Goal: Information Seeking & Learning: Learn about a topic

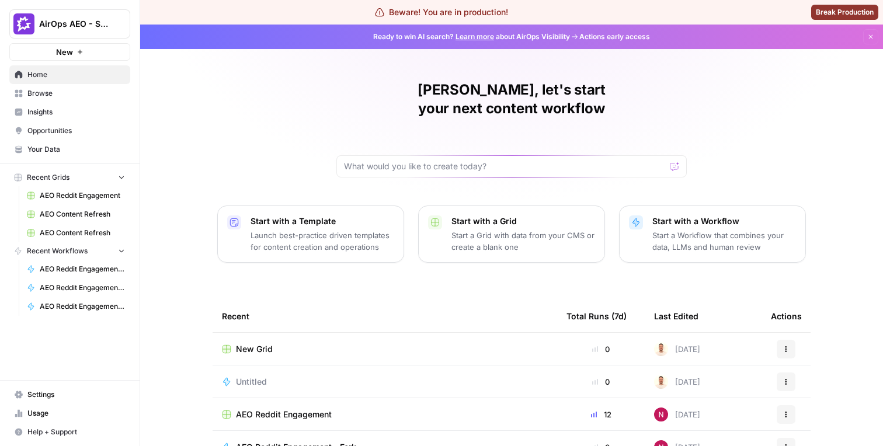
click at [82, 115] on span "Insights" at bounding box center [76, 112] width 98 height 11
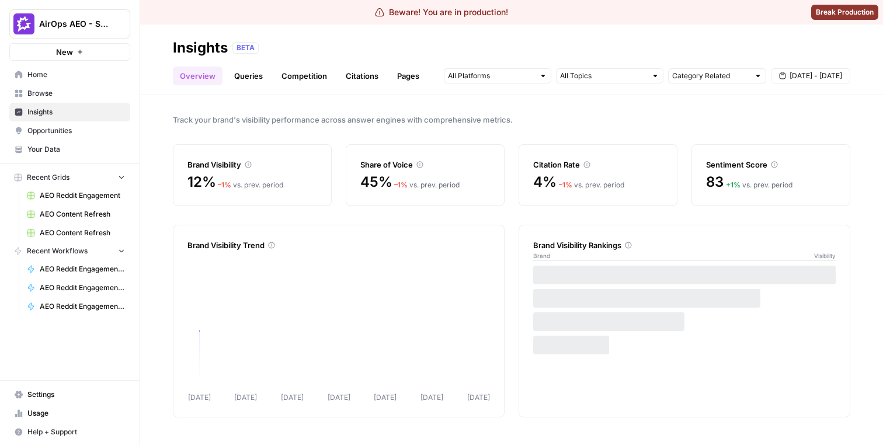
click at [334, 75] on ul "Overview Queries Competition Citations Pages" at bounding box center [300, 76] width 254 height 19
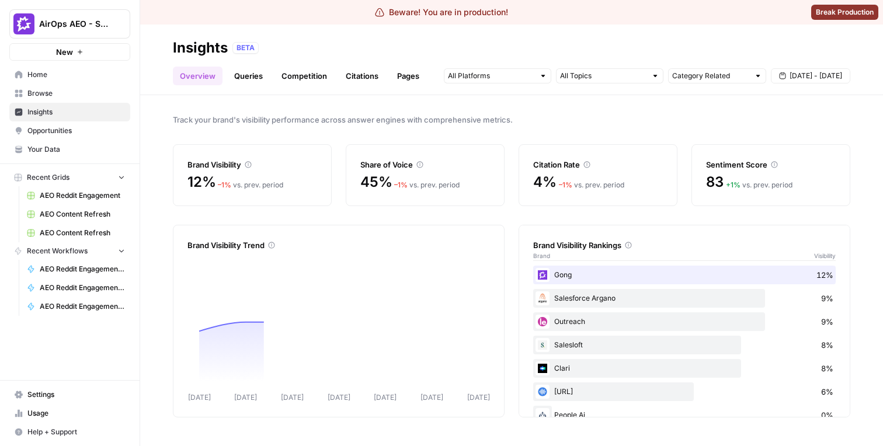
click at [348, 76] on link "Citations" at bounding box center [362, 76] width 47 height 19
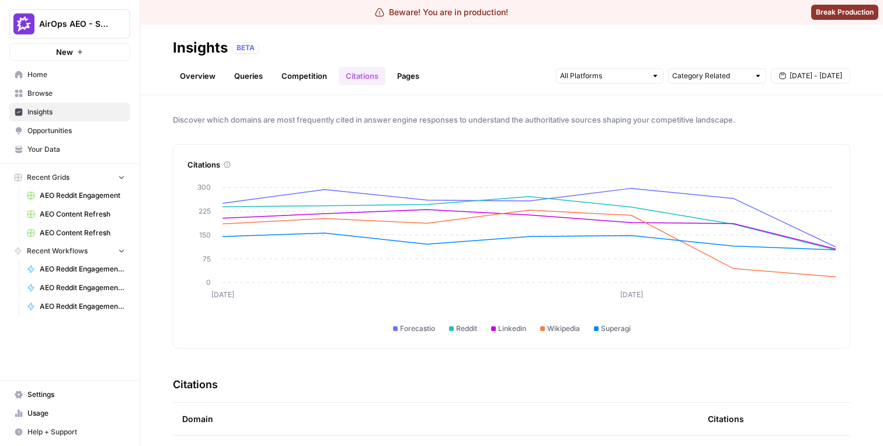
click at [805, 77] on span "Sep 5 - Sep 11" at bounding box center [816, 76] width 53 height 11
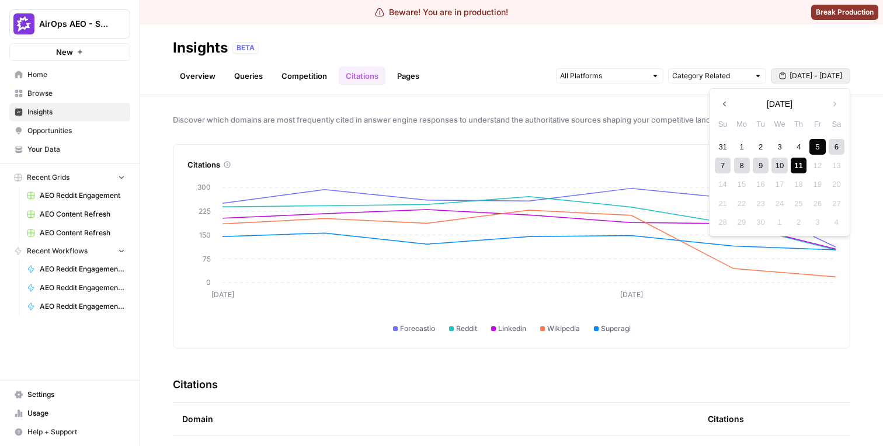
click at [719, 110] on button "Previous month" at bounding box center [724, 103] width 21 height 21
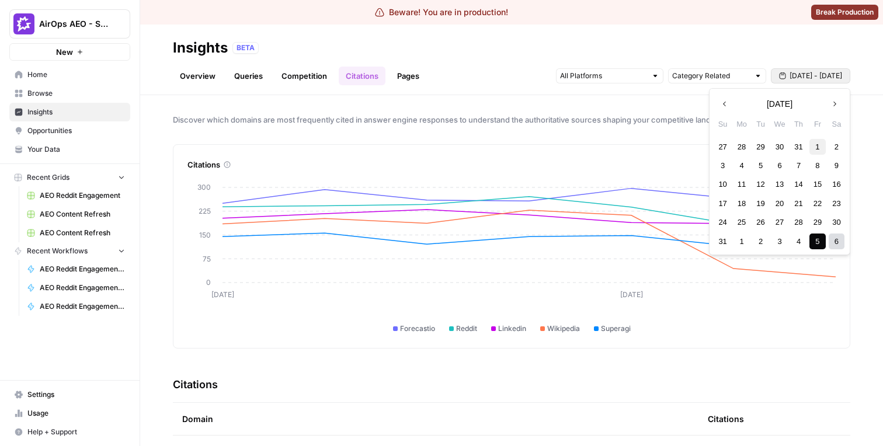
click at [811, 142] on div "1" at bounding box center [818, 147] width 16 height 16
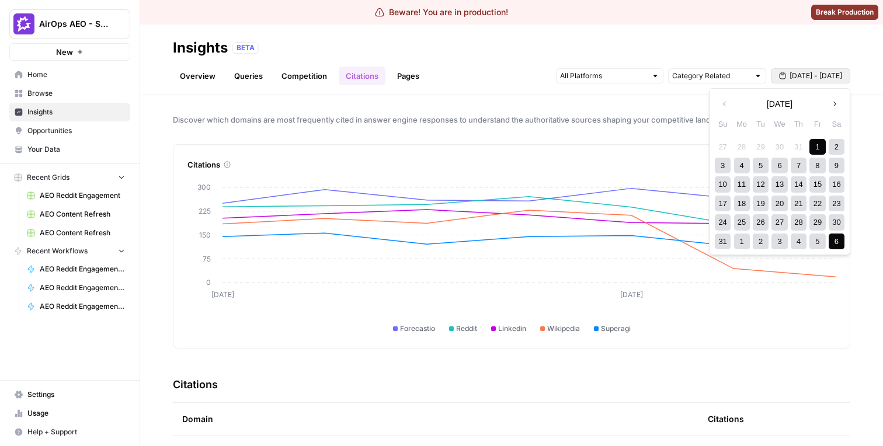
click at [839, 240] on div "6" at bounding box center [837, 242] width 16 height 16
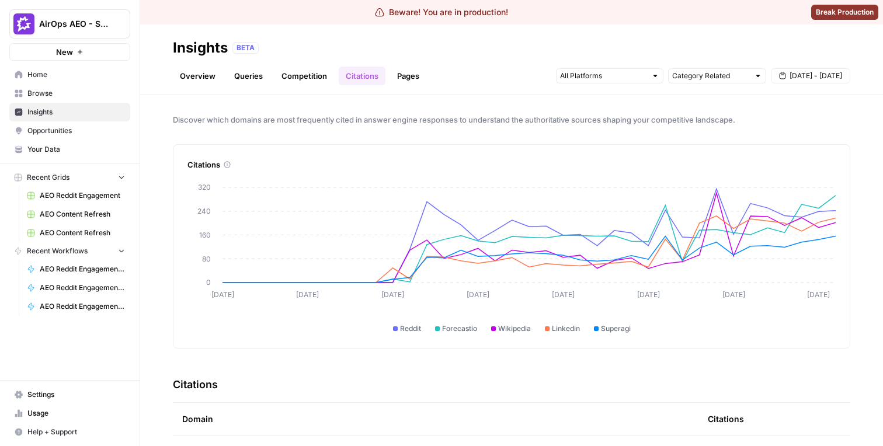
click at [282, 77] on link "Competition" at bounding box center [305, 76] width 60 height 19
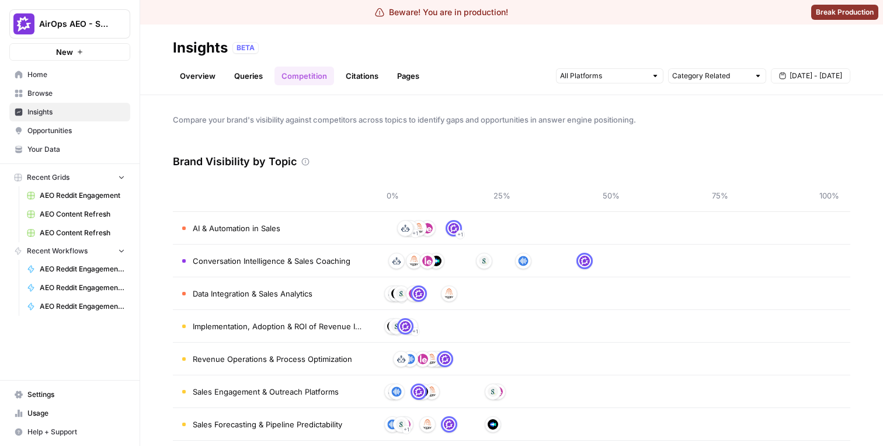
click at [209, 83] on link "Overview" at bounding box center [198, 76] width 50 height 19
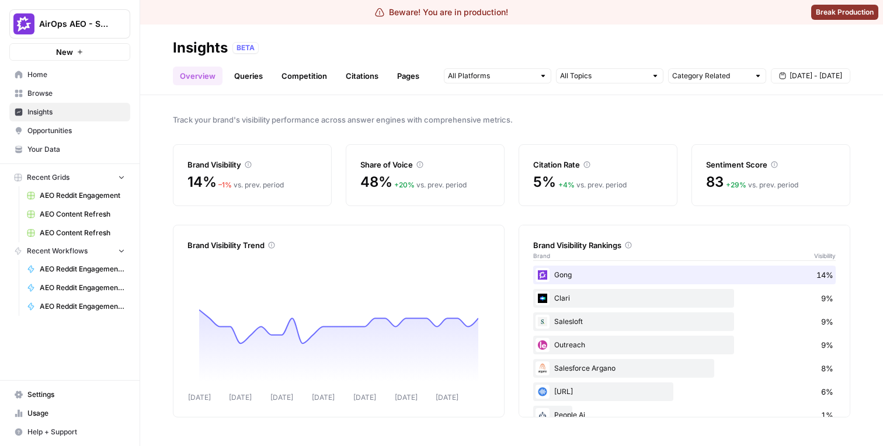
click at [571, 245] on div "Brand Visibility Rankings" at bounding box center [684, 246] width 303 height 12
copy div "Brand Visibility Rankings"
click at [334, 72] on ul "Overview Queries Competition Citations Pages" at bounding box center [300, 76] width 254 height 19
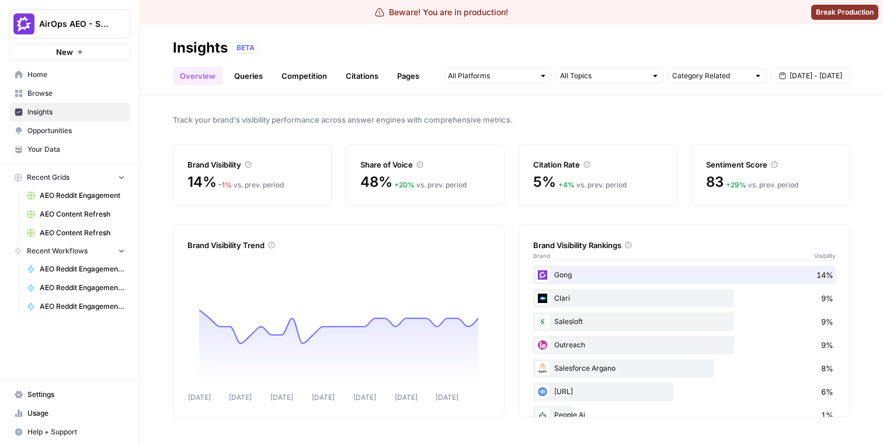
click at [355, 72] on link "Citations" at bounding box center [362, 76] width 47 height 19
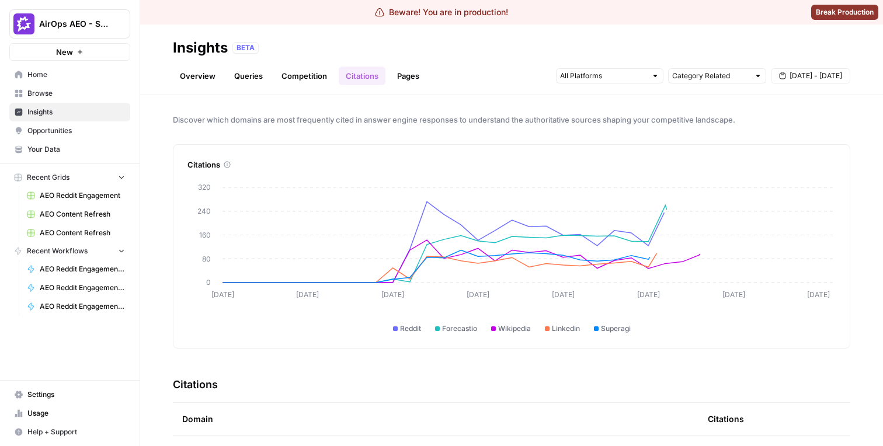
click at [316, 65] on div "Overview Queries Competition Citations Pages Category Related Aug 1 - Sep 6" at bounding box center [512, 71] width 678 height 28
click at [316, 73] on link "Competition" at bounding box center [305, 76] width 60 height 19
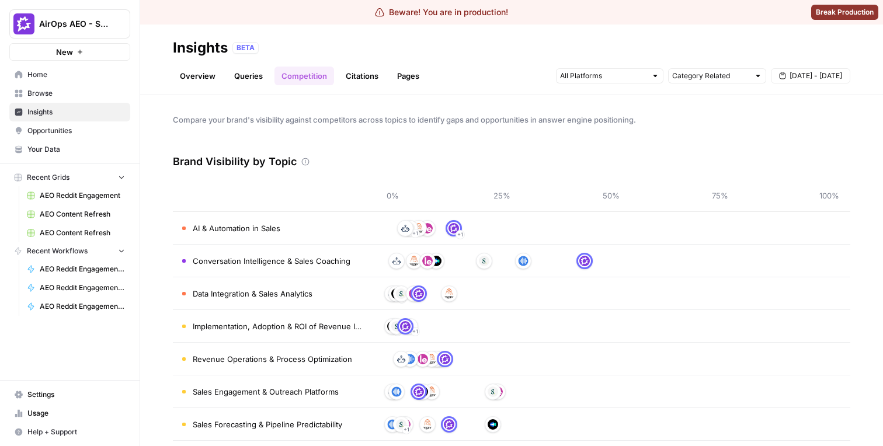
click at [415, 77] on link "Pages" at bounding box center [408, 76] width 36 height 19
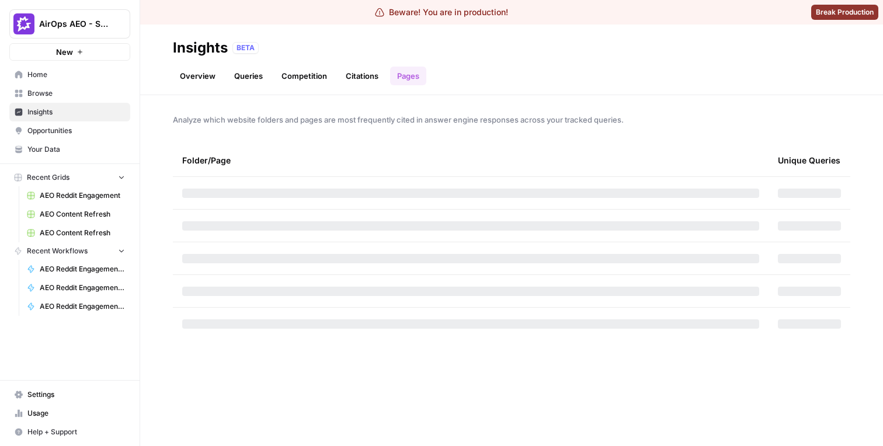
click at [179, 78] on link "Overview" at bounding box center [198, 76] width 50 height 19
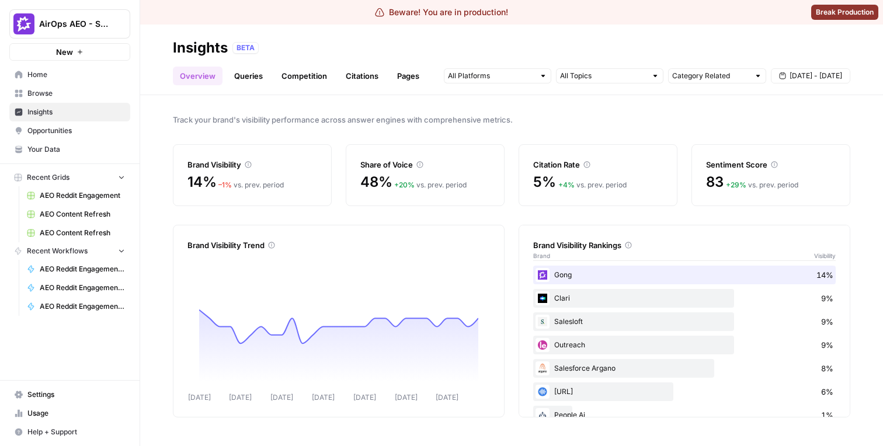
click at [372, 68] on link "Citations" at bounding box center [362, 76] width 47 height 19
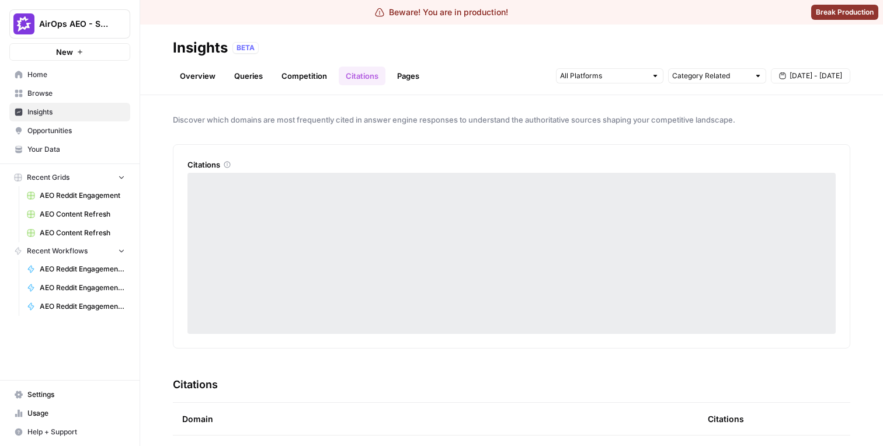
click at [95, 33] on button "AirOps AEO - Single Brand (Gong)" at bounding box center [69, 23] width 121 height 29
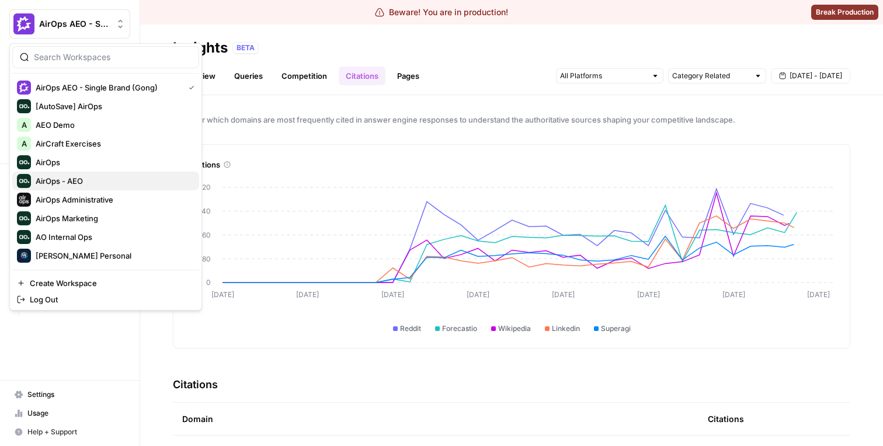
click at [93, 181] on span "AirOps - AEO" at bounding box center [113, 181] width 154 height 12
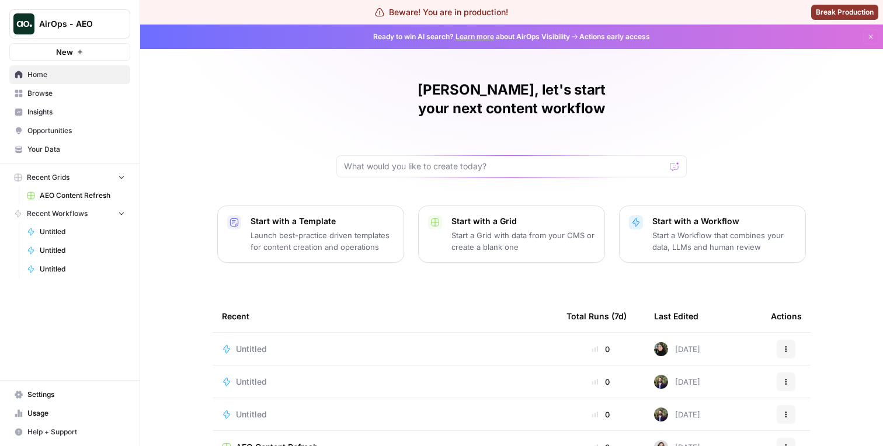
click at [95, 108] on span "Insights" at bounding box center [76, 112] width 98 height 11
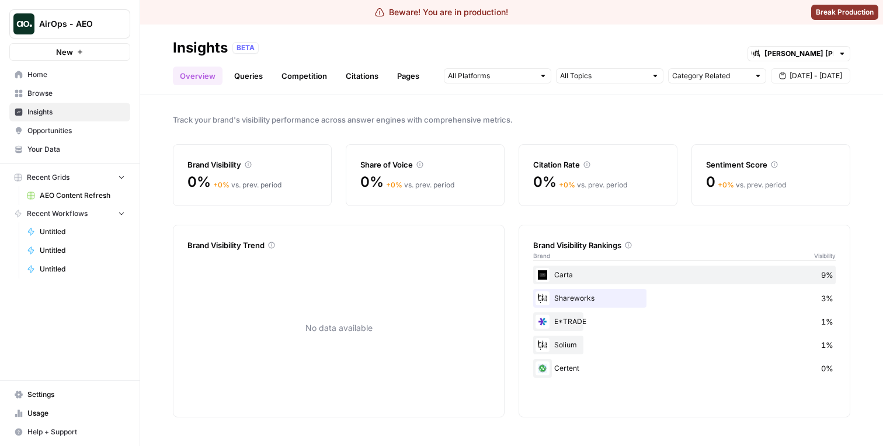
click at [363, 77] on link "Citations" at bounding box center [362, 76] width 47 height 19
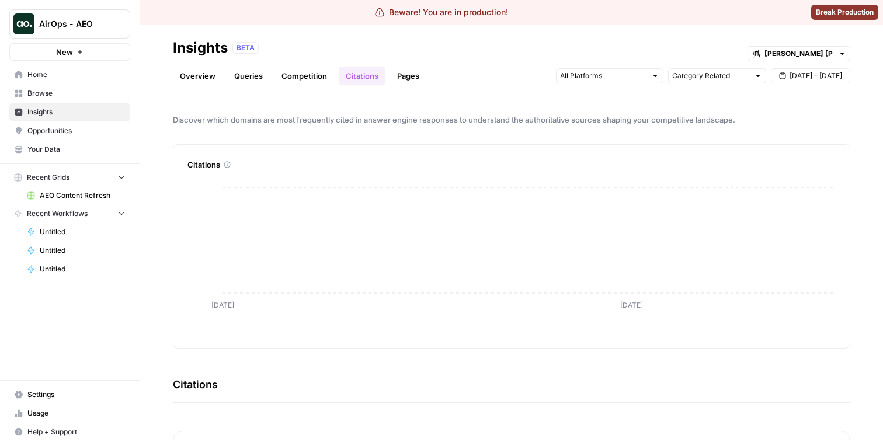
click at [810, 78] on span "[DATE] - [DATE]" at bounding box center [816, 76] width 53 height 11
click at [727, 103] on icon "button" at bounding box center [725, 104] width 8 height 8
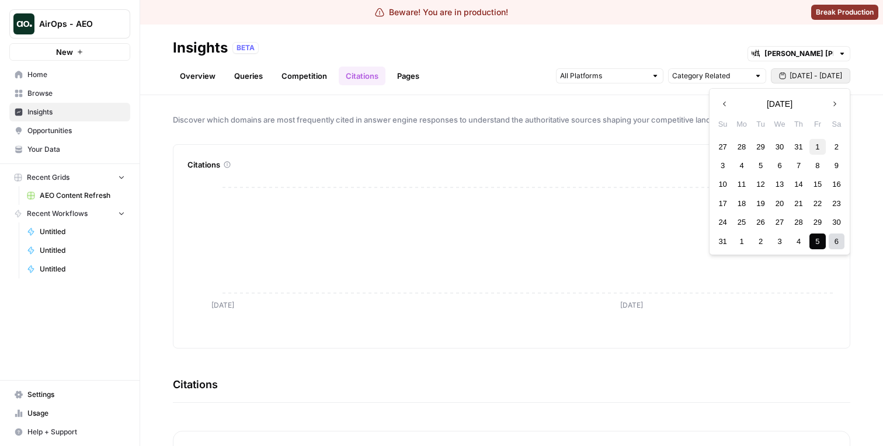
click at [820, 149] on div "1" at bounding box center [818, 147] width 16 height 16
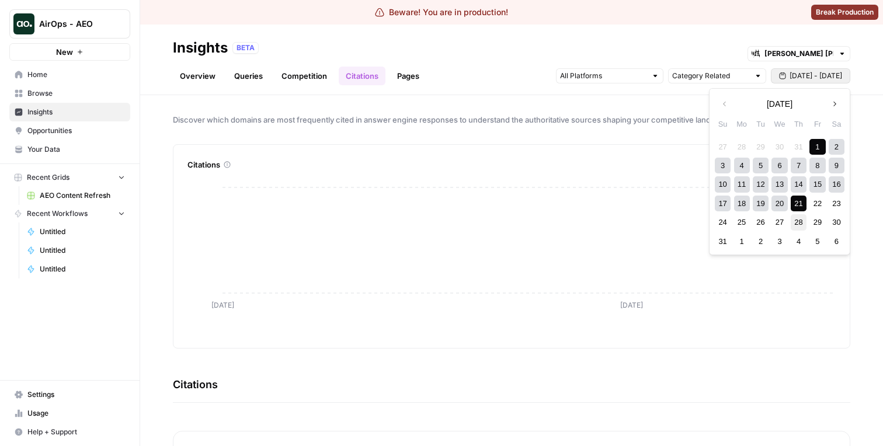
click at [793, 220] on div "28" at bounding box center [799, 222] width 16 height 16
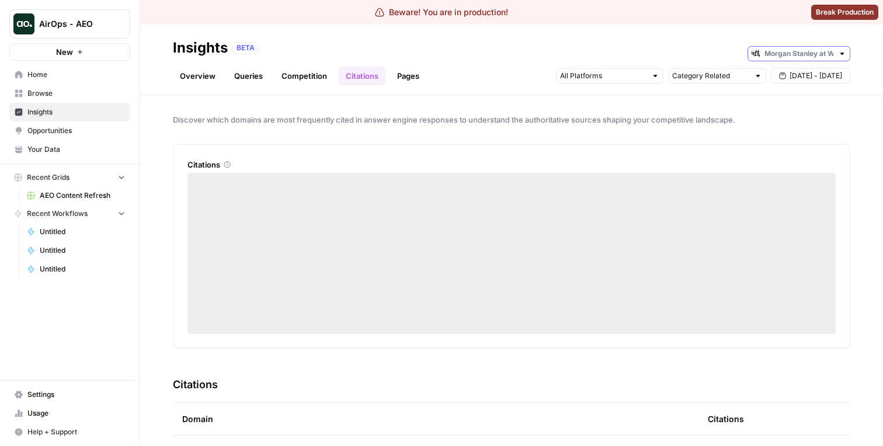
click at [816, 56] on input "text" at bounding box center [799, 54] width 69 height 12
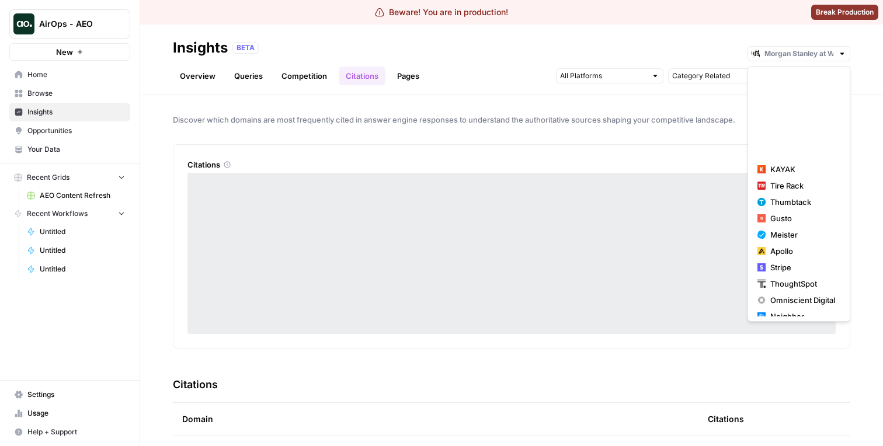
scroll to position [2279, 0]
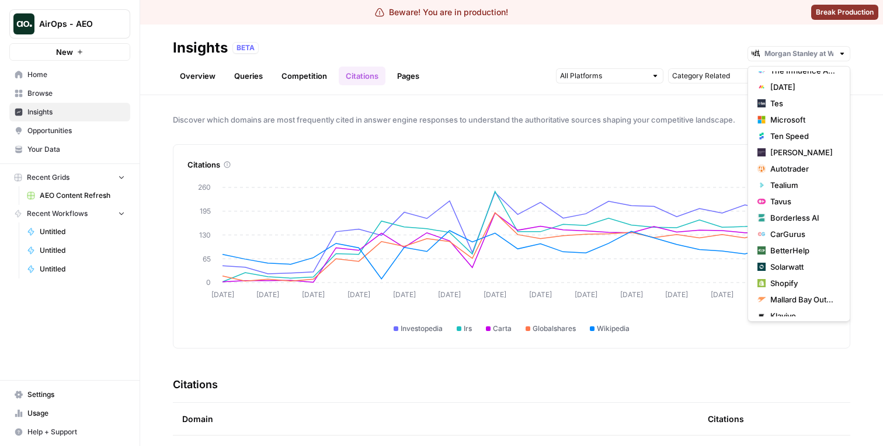
type input "Morgan Stanley at Work"
click at [607, 184] on icon "Jul 31 Aug 2 Aug 4 Aug 6 Aug 8 Aug 10 Aug 12 Aug 14 Aug 16 Aug 18 Aug 20 Aug 22…" at bounding box center [512, 253] width 648 height 161
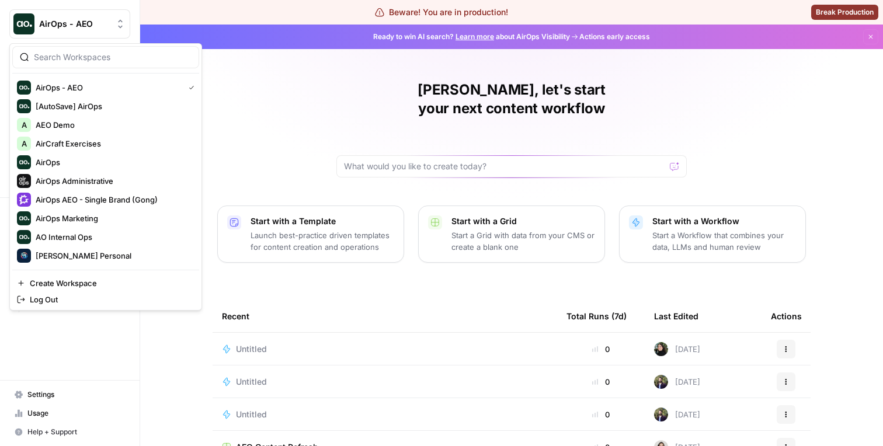
click at [85, 12] on button "AirOps - AEO" at bounding box center [69, 23] width 121 height 29
drag, startPoint x: 81, startPoint y: 197, endPoint x: 88, endPoint y: 178, distance: 20.2
click at [88, 178] on div "AirOps - AEO [AutoSave] AirOps A AEO Demo A AirCraft Exercises AirOps AirOps Ad…" at bounding box center [105, 171] width 187 height 187
click at [76, 162] on span "AirOps" at bounding box center [113, 163] width 154 height 12
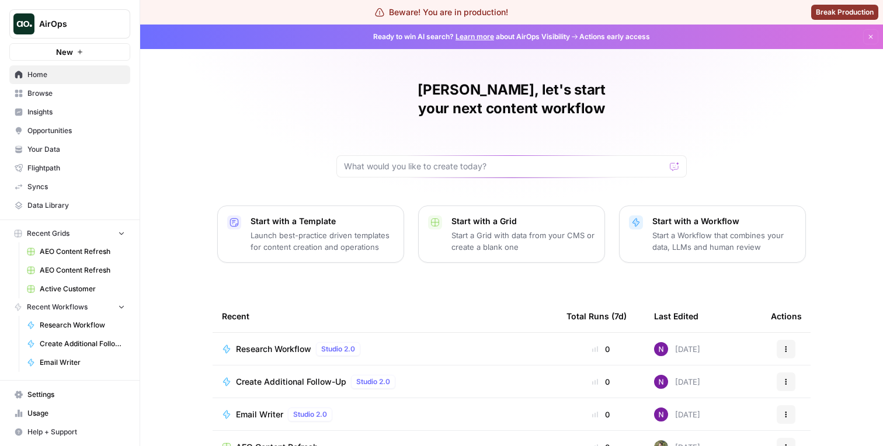
click at [75, 120] on link "Insights" at bounding box center [69, 112] width 121 height 19
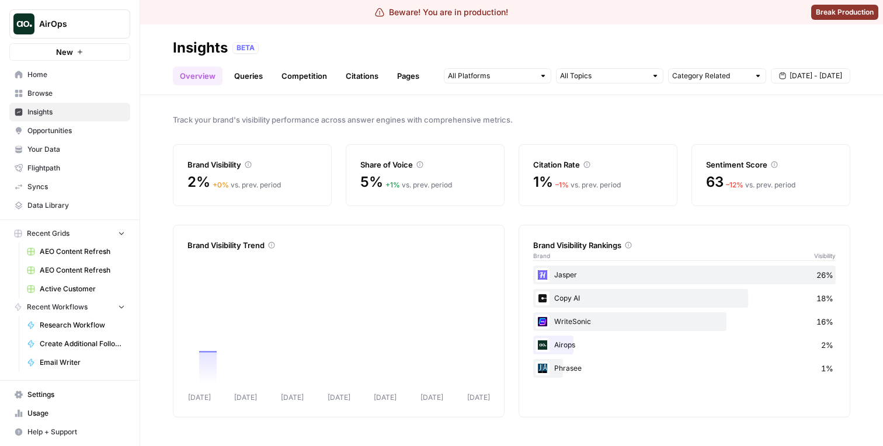
click at [345, 74] on link "Citations" at bounding box center [362, 76] width 47 height 19
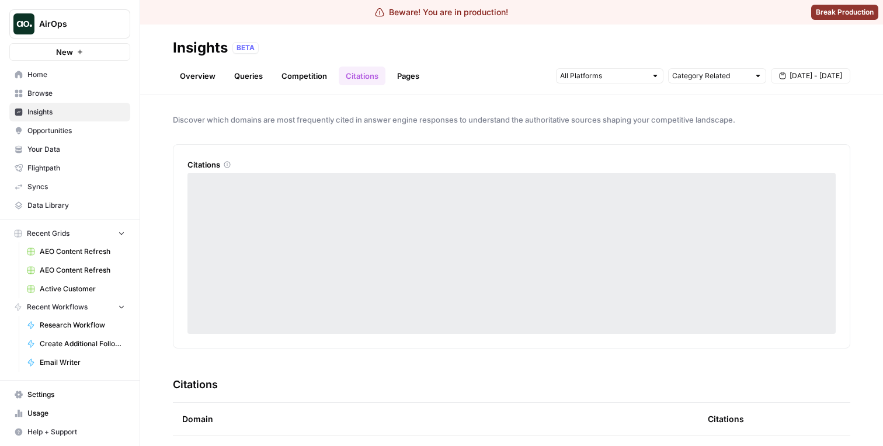
click at [400, 69] on link "Pages" at bounding box center [408, 76] width 36 height 19
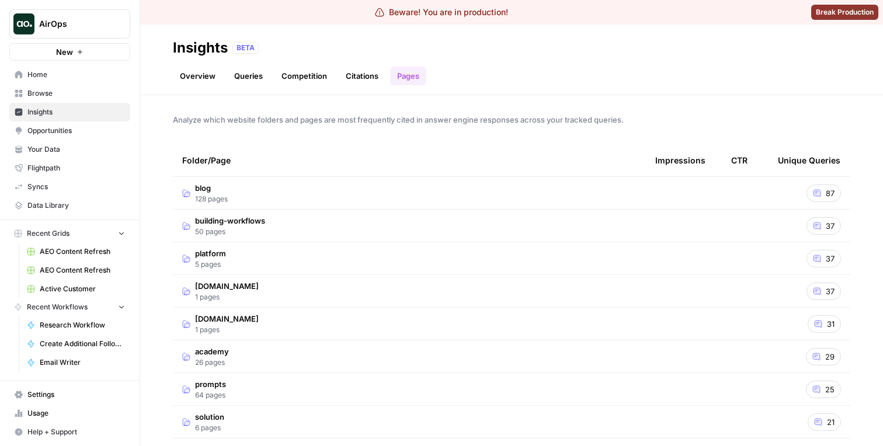
click at [325, 195] on td "blog 128 pages" at bounding box center [409, 193] width 473 height 32
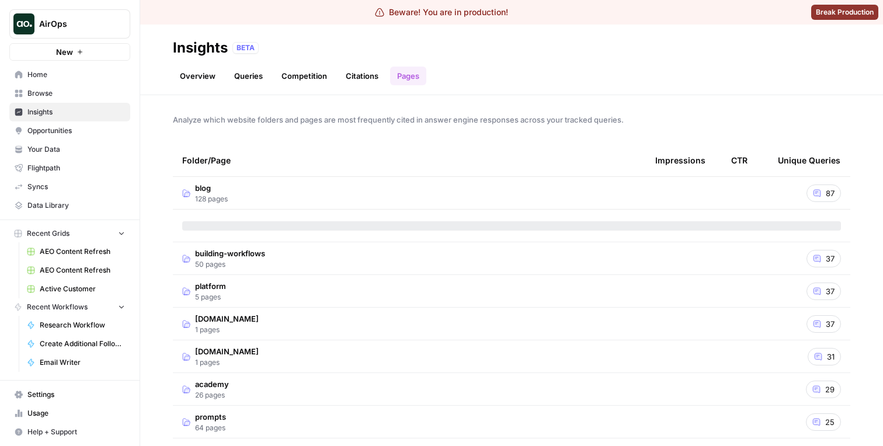
click at [321, 224] on div at bounding box center [511, 225] width 659 height 9
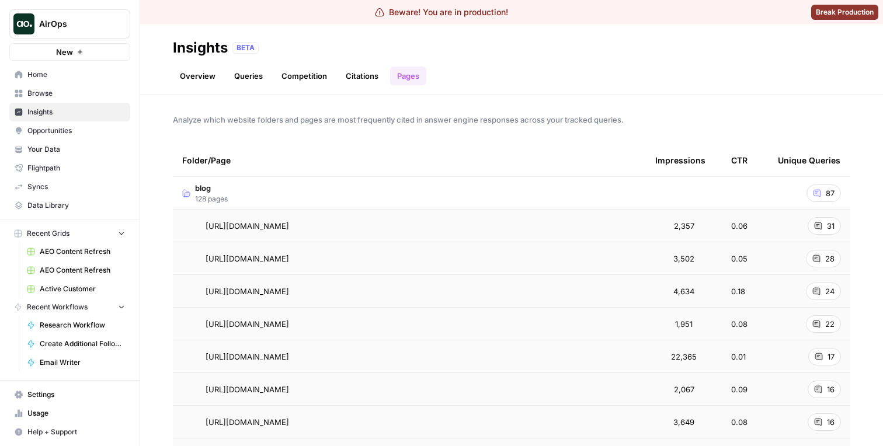
click at [327, 239] on td "[URL][DOMAIN_NAME]" at bounding box center [409, 226] width 473 height 32
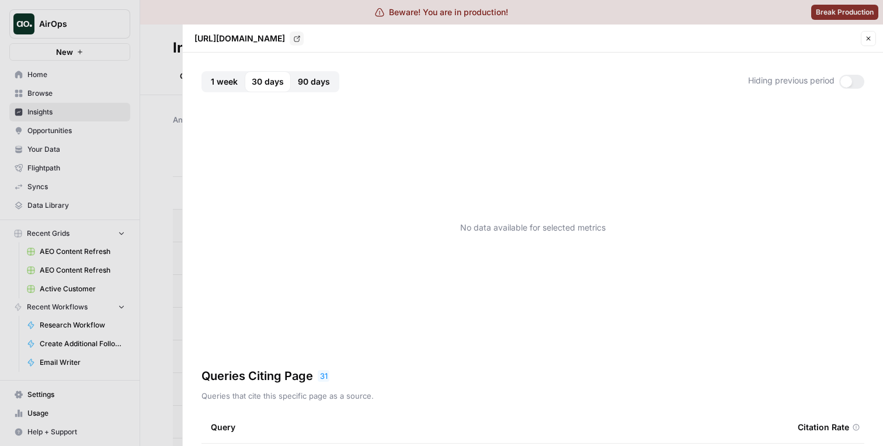
click at [218, 81] on span "1 week" at bounding box center [224, 82] width 27 height 12
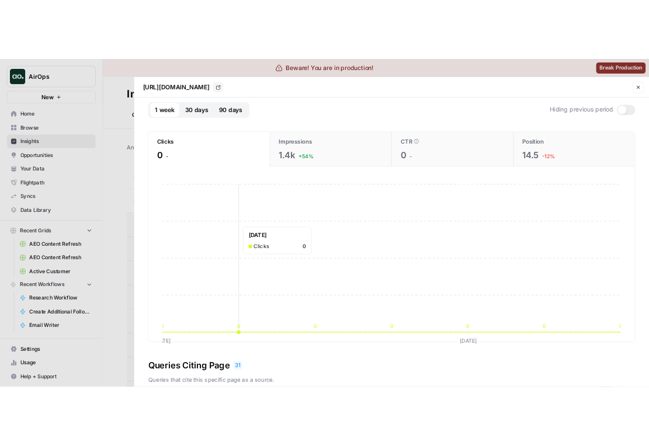
scroll to position [1, 0]
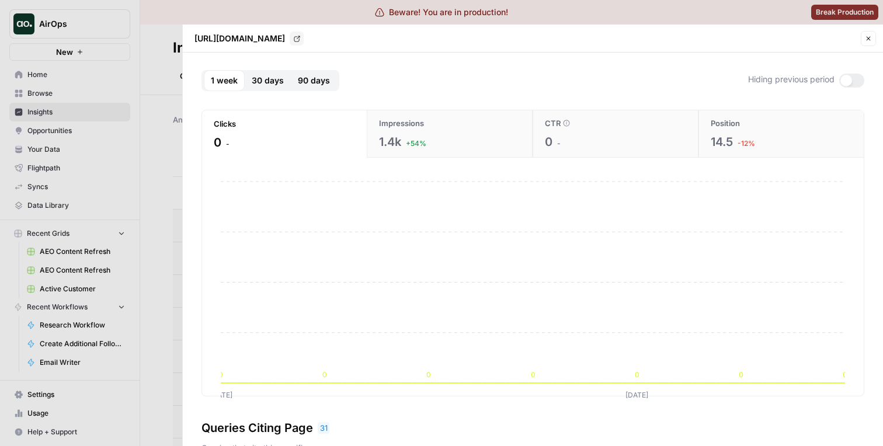
click at [386, 133] on button "Impressions 1.4k +54%" at bounding box center [450, 133] width 166 height 47
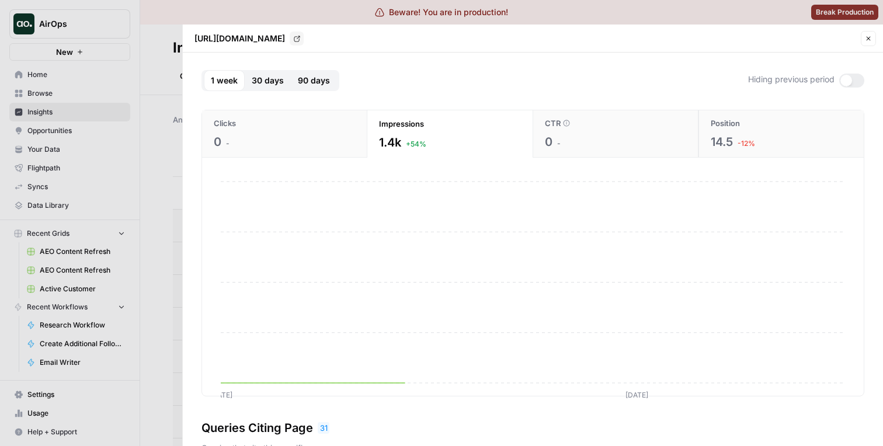
click at [329, 134] on div "0 -" at bounding box center [284, 142] width 141 height 16
drag, startPoint x: 416, startPoint y: 130, endPoint x: 395, endPoint y: 130, distance: 20.4
click at [416, 130] on button "Impressions 1.4k +54%" at bounding box center [450, 133] width 166 height 47
click at [341, 130] on button "Clicks 0 -" at bounding box center [284, 133] width 165 height 47
click at [429, 126] on div "Impressions" at bounding box center [449, 123] width 141 height 12
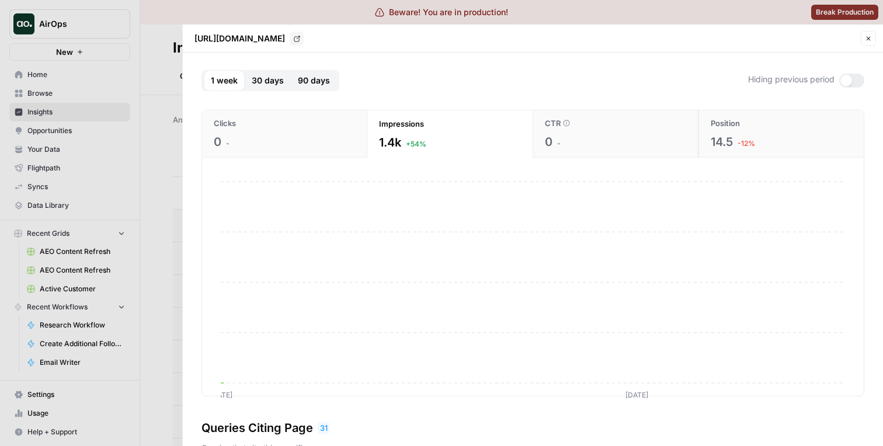
drag, startPoint x: 314, startPoint y: 129, endPoint x: 345, endPoint y: 129, distance: 31.0
click at [313, 129] on div "Clicks" at bounding box center [284, 123] width 141 height 12
click at [438, 129] on div "Impressions" at bounding box center [449, 123] width 141 height 12
click at [596, 132] on button "CTR 0 -" at bounding box center [616, 133] width 166 height 47
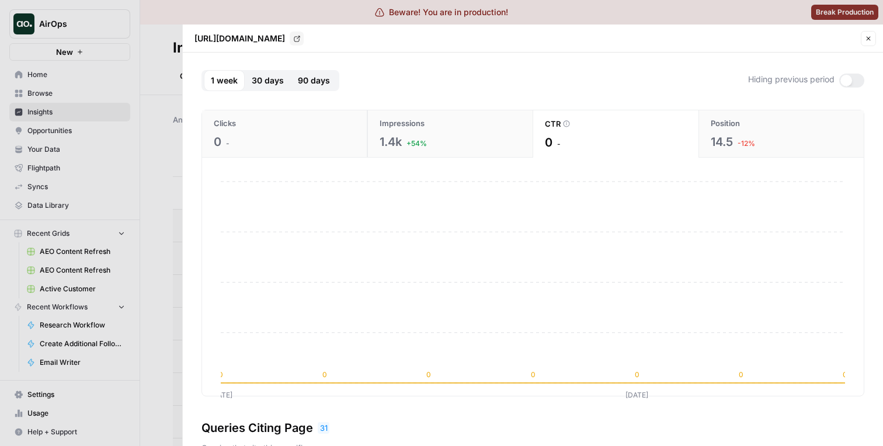
click at [269, 81] on span "30 days" at bounding box center [268, 81] width 32 height 12
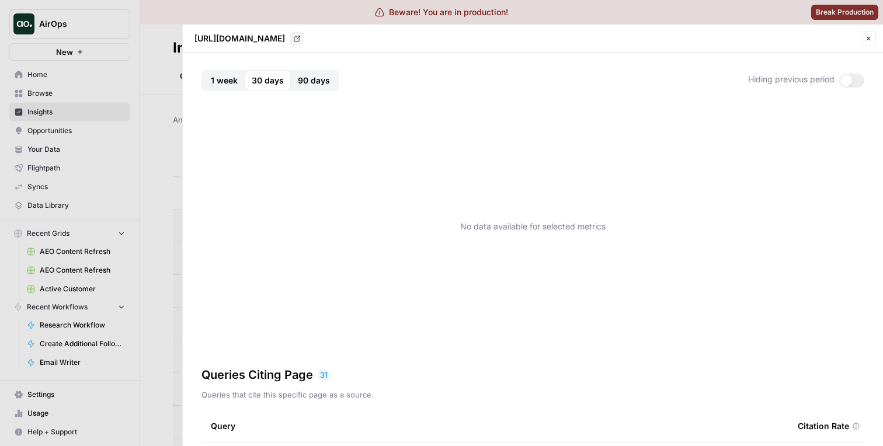
click at [306, 82] on span "90 days" at bounding box center [314, 81] width 32 height 12
click at [274, 89] on button "30 days" at bounding box center [268, 80] width 46 height 21
click at [863, 78] on div at bounding box center [851, 81] width 25 height 14
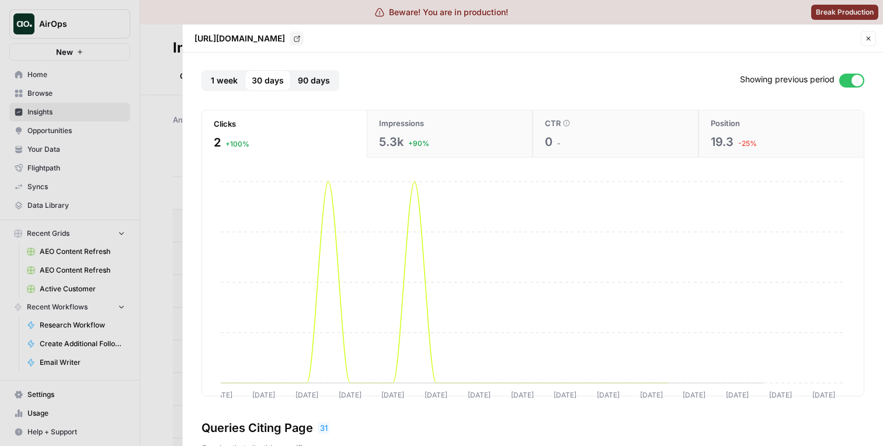
click at [426, 141] on span "+90%" at bounding box center [418, 143] width 21 height 11
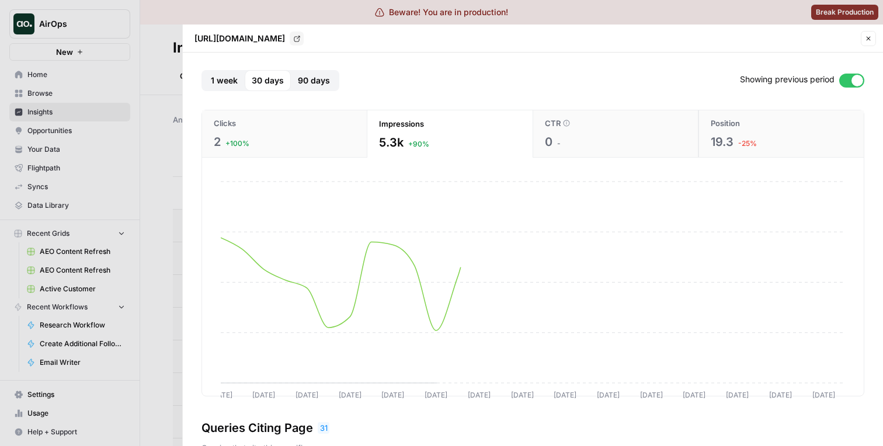
click at [562, 136] on div "0 -" at bounding box center [615, 142] width 141 height 16
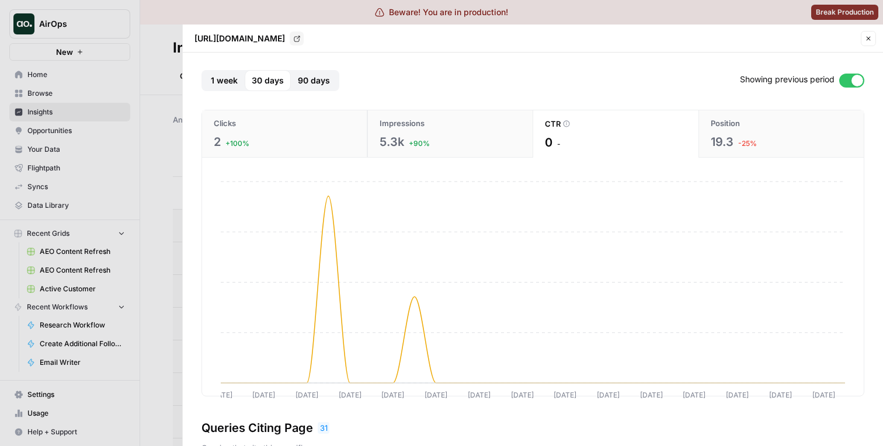
click at [855, 75] on div at bounding box center [858, 81] width 12 height 12
click at [855, 75] on div at bounding box center [851, 81] width 25 height 14
click at [855, 75] on div at bounding box center [858, 81] width 12 height 12
click at [855, 75] on div at bounding box center [851, 81] width 25 height 14
click at [740, 121] on div "Position" at bounding box center [781, 123] width 141 height 12
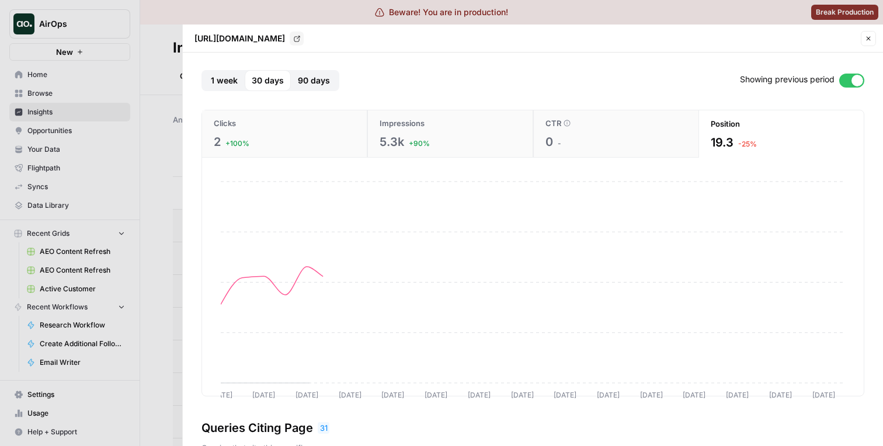
click at [612, 134] on div "0 -" at bounding box center [616, 142] width 141 height 16
click at [442, 143] on div "5.3k +90%" at bounding box center [450, 142] width 141 height 16
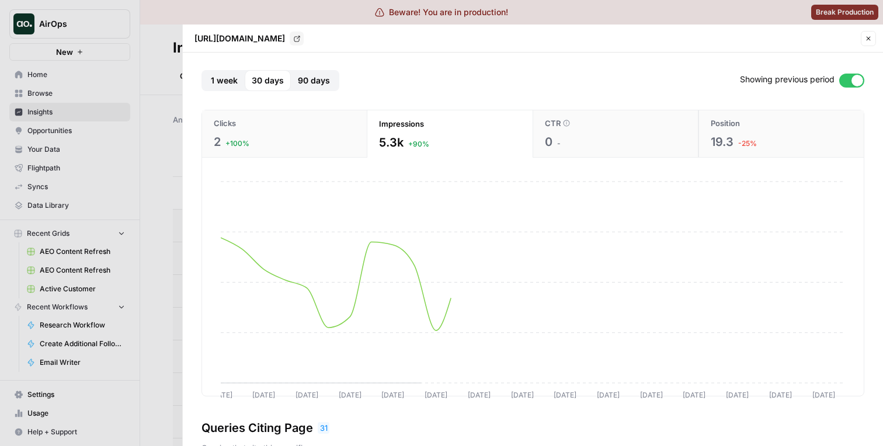
click at [318, 137] on div "2 +100%" at bounding box center [284, 142] width 141 height 16
click at [406, 127] on span "Impressions" at bounding box center [401, 123] width 45 height 12
click at [298, 98] on div "Clicks 2 +100% Impressions 5.3k +90% CTR 0 - Position 19.3 -25% [DATE] Aug [DAT…" at bounding box center [533, 253] width 663 height 315
click at [300, 87] on button "90 days" at bounding box center [314, 80] width 46 height 21
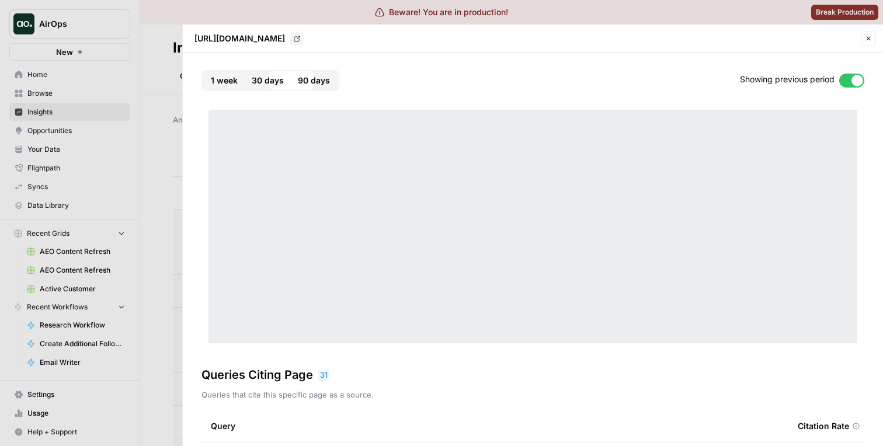
click at [276, 87] on button "30 days" at bounding box center [268, 80] width 46 height 21
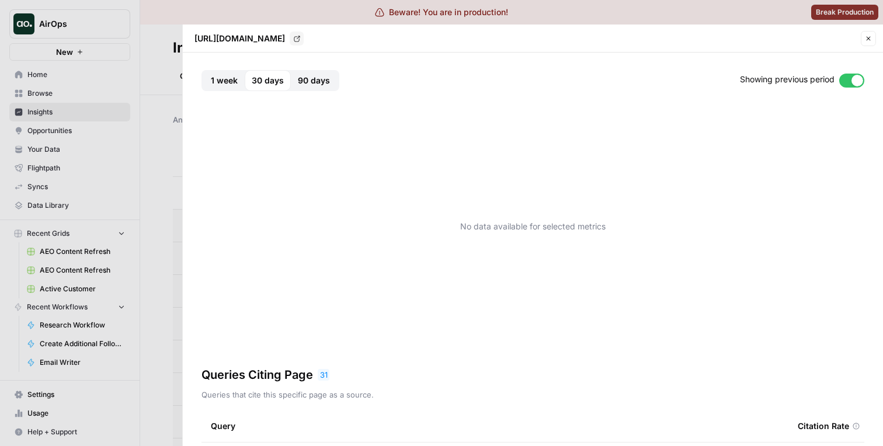
click at [304, 84] on span "90 days" at bounding box center [314, 81] width 32 height 12
click at [270, 82] on span "30 days" at bounding box center [268, 81] width 32 height 12
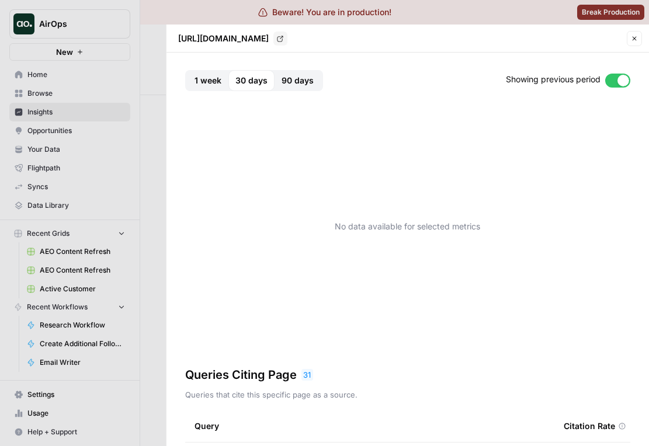
click at [298, 88] on button "90 days" at bounding box center [298, 80] width 46 height 21
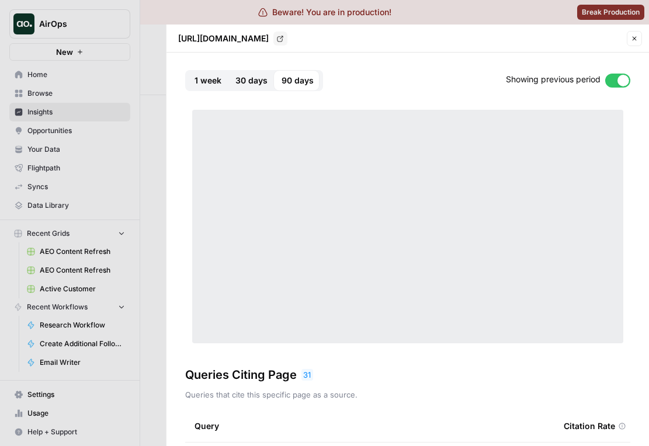
click at [253, 84] on span "30 days" at bounding box center [251, 81] width 32 height 12
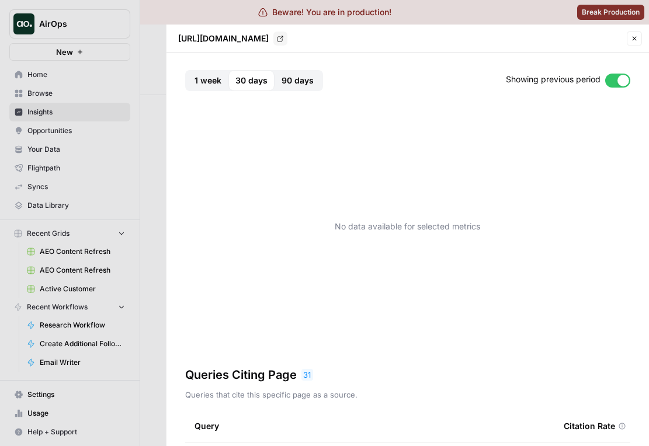
click at [275, 83] on button "90 days" at bounding box center [298, 80] width 46 height 21
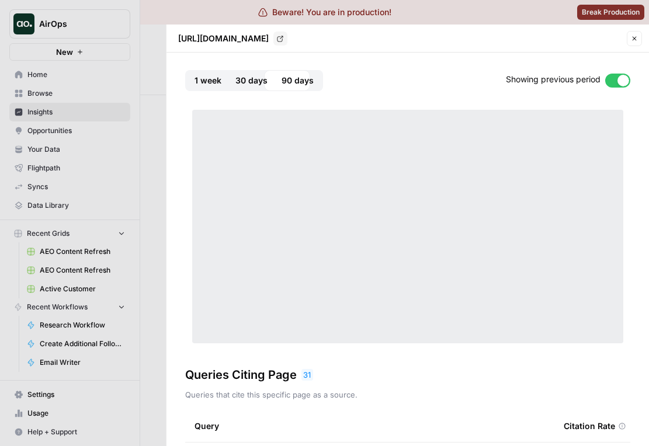
click at [259, 83] on span "30 days" at bounding box center [251, 81] width 32 height 12
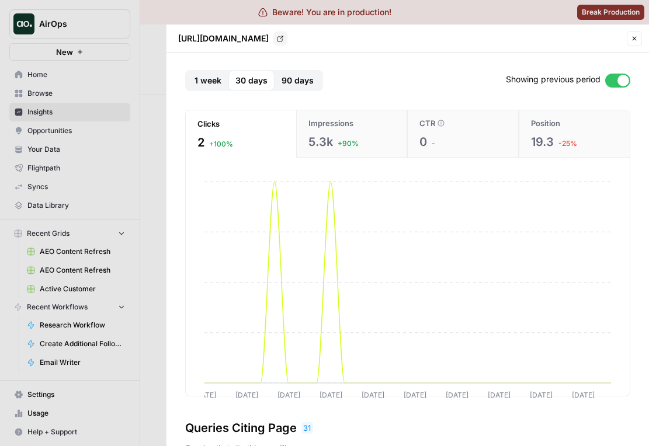
click at [297, 84] on span "90 days" at bounding box center [298, 81] width 32 height 12
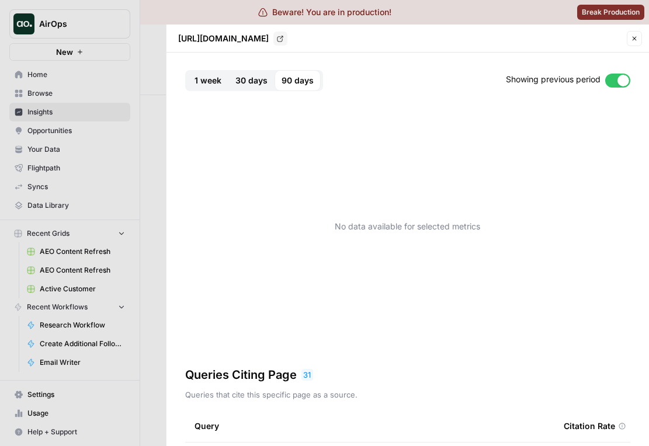
click at [259, 82] on span "30 days" at bounding box center [251, 81] width 32 height 12
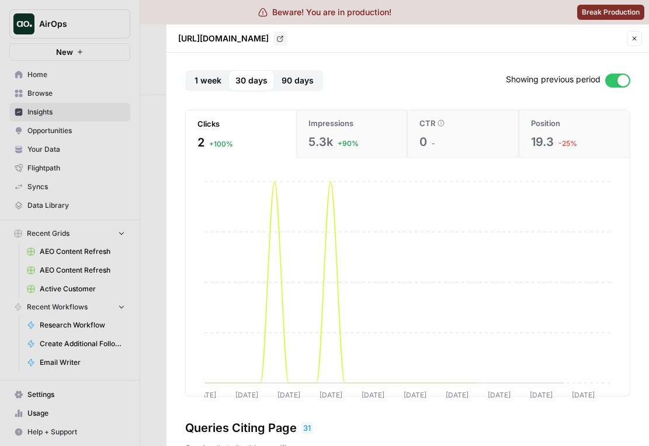
click at [296, 74] on button "90 days" at bounding box center [298, 80] width 46 height 21
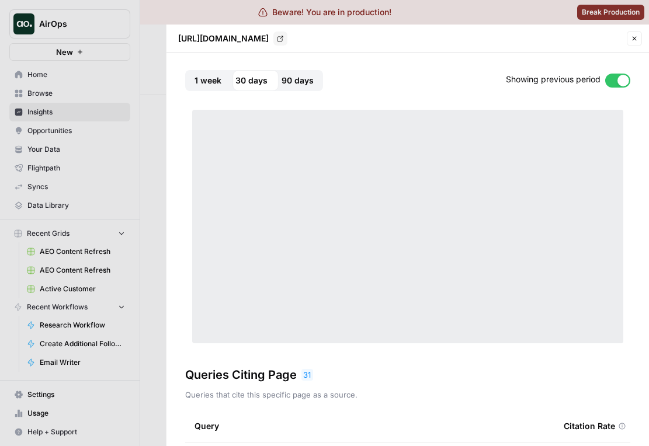
click at [259, 74] on button "30 days" at bounding box center [251, 80] width 46 height 21
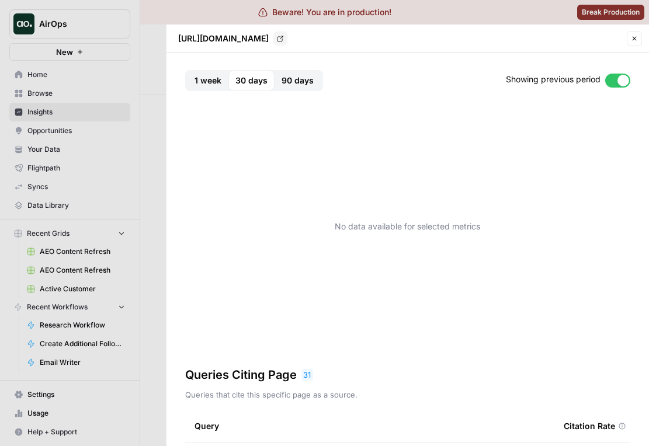
click at [294, 77] on span "90 days" at bounding box center [298, 81] width 32 height 12
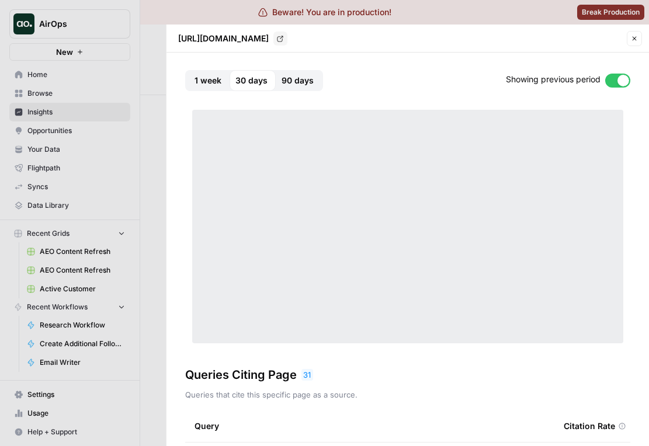
click at [255, 79] on span "30 days" at bounding box center [251, 81] width 32 height 12
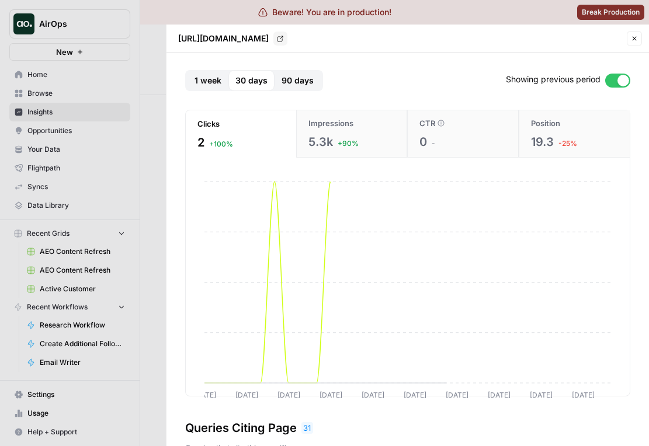
click at [290, 79] on span "90 days" at bounding box center [298, 81] width 32 height 12
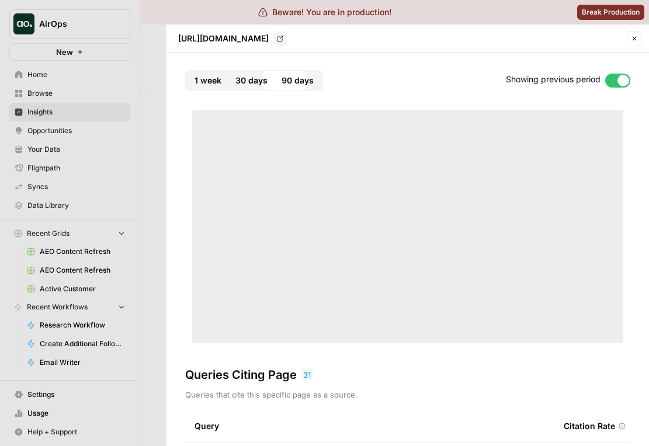
click at [255, 79] on span "30 days" at bounding box center [251, 81] width 32 height 12
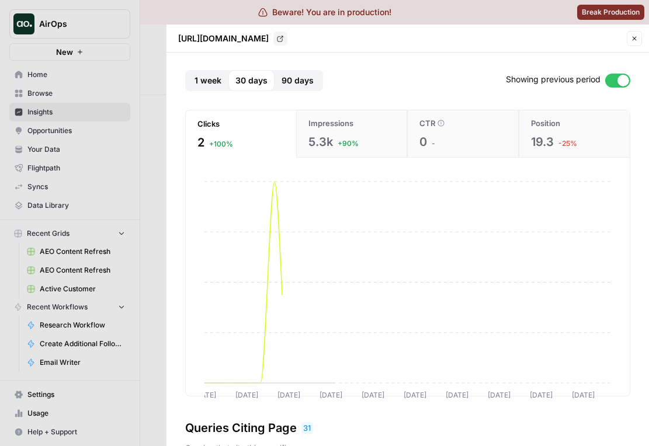
click at [287, 78] on span "90 days" at bounding box center [298, 81] width 32 height 12
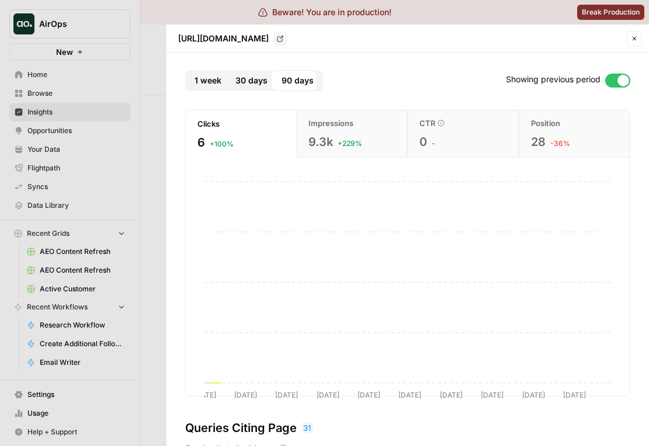
click at [252, 78] on span "30 days" at bounding box center [251, 81] width 32 height 12
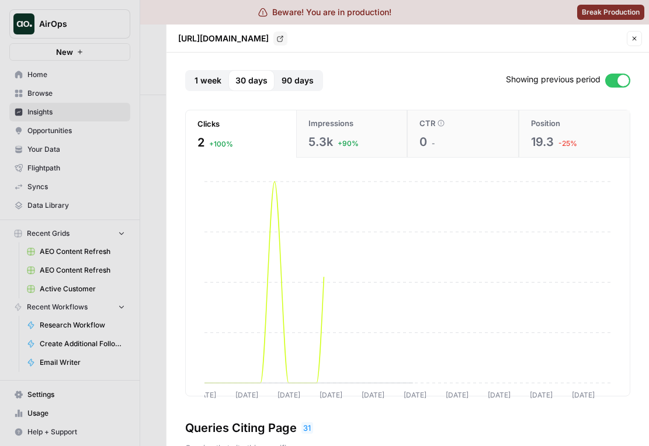
click at [284, 77] on span "90 days" at bounding box center [298, 81] width 32 height 12
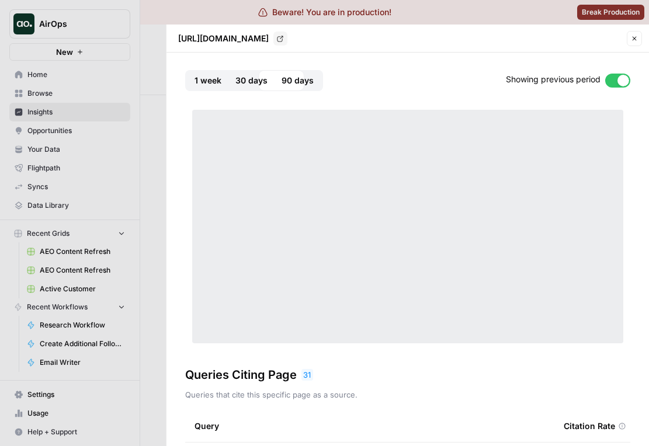
click at [249, 77] on span "30 days" at bounding box center [251, 81] width 32 height 12
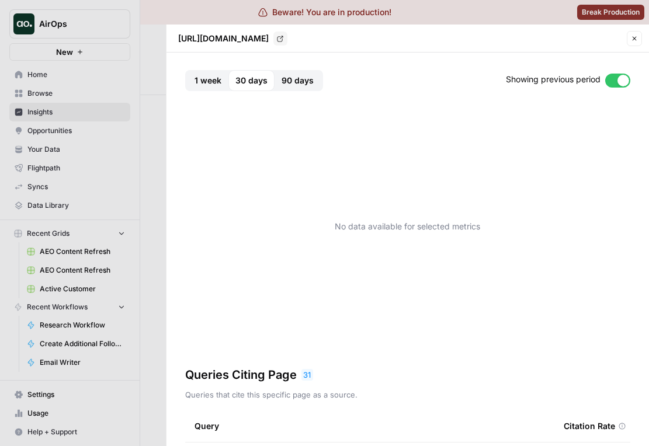
click at [286, 75] on span "90 days" at bounding box center [298, 81] width 32 height 12
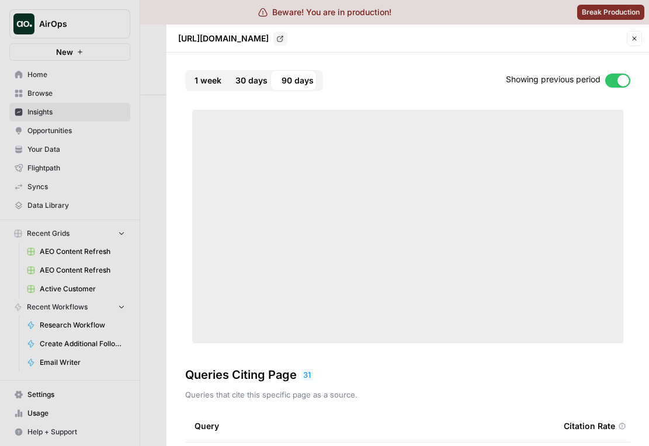
click at [256, 75] on span "30 days" at bounding box center [251, 81] width 32 height 12
